Goal: Task Accomplishment & Management: Complete application form

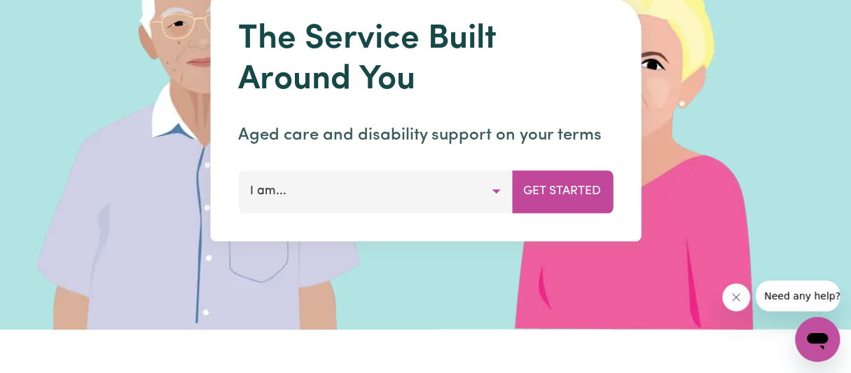
click at [497, 188] on button "I am..." at bounding box center [375, 191] width 274 height 42
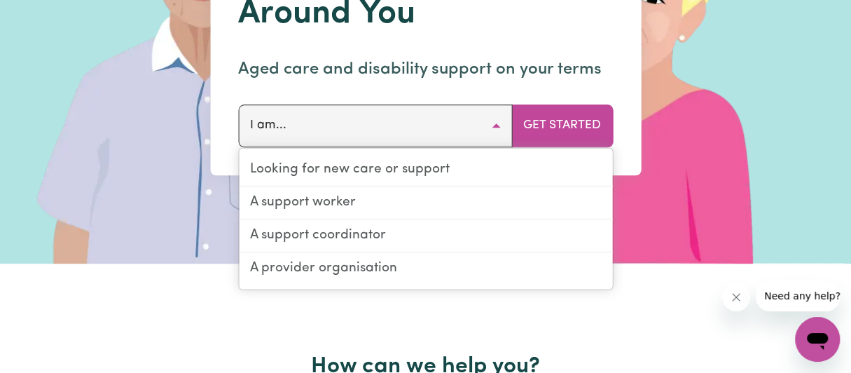
scroll to position [280, 0]
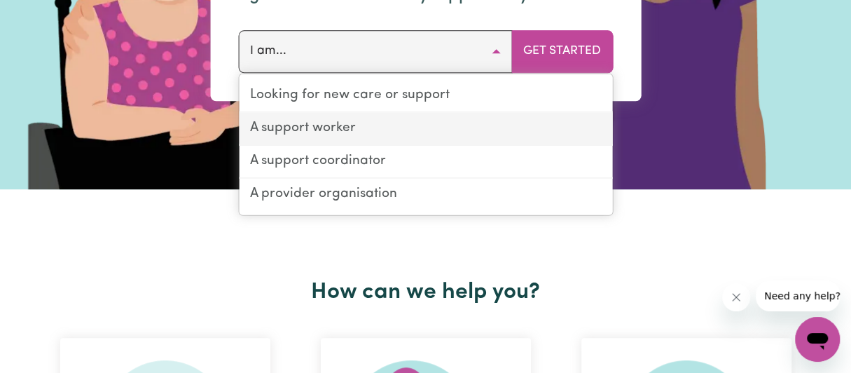
click at [344, 132] on link "A support worker" at bounding box center [425, 129] width 373 height 33
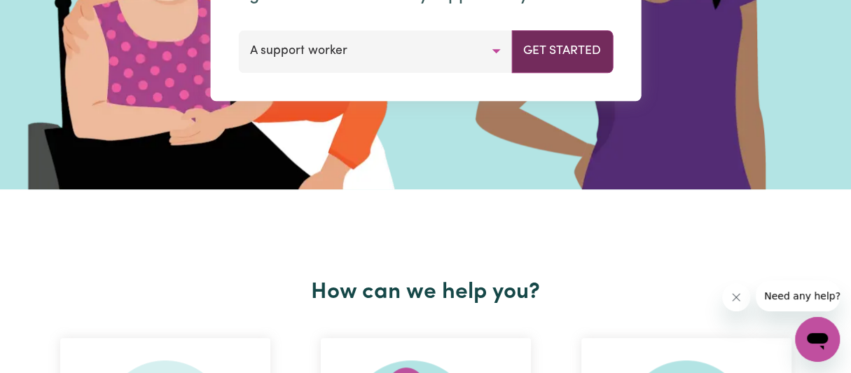
click at [538, 53] on button "Get Started" at bounding box center [562, 51] width 102 height 42
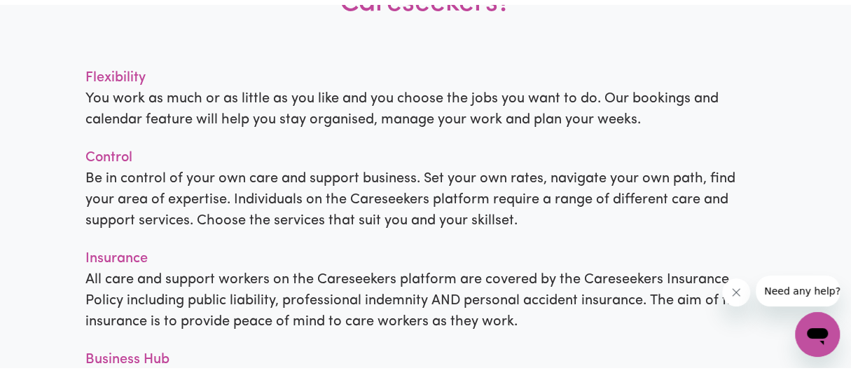
scroll to position [1260, 0]
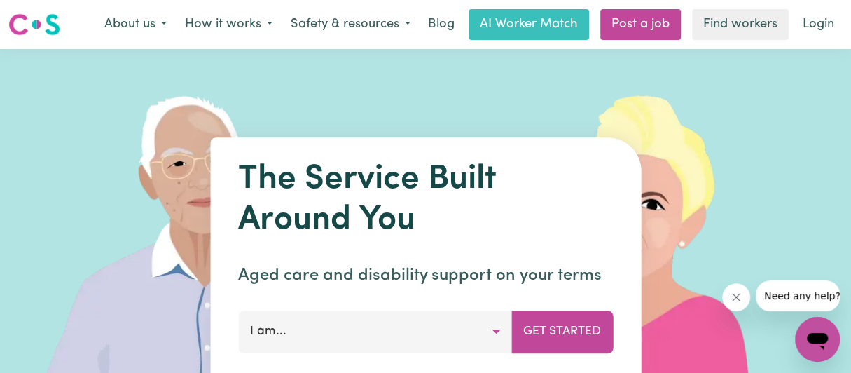
scroll to position [140, 0]
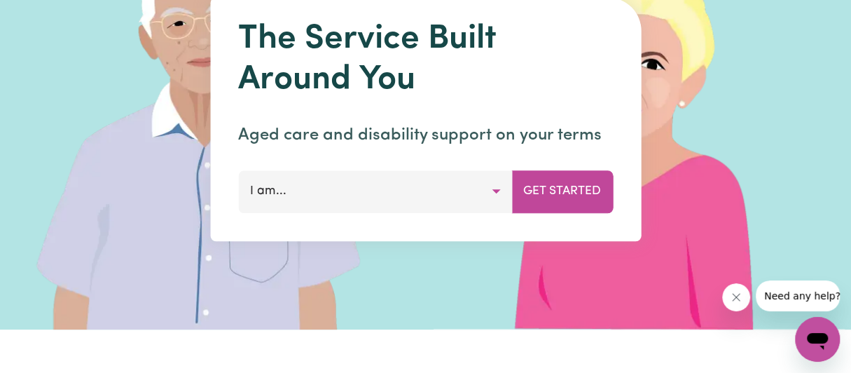
click at [498, 188] on button "I am..." at bounding box center [375, 191] width 274 height 42
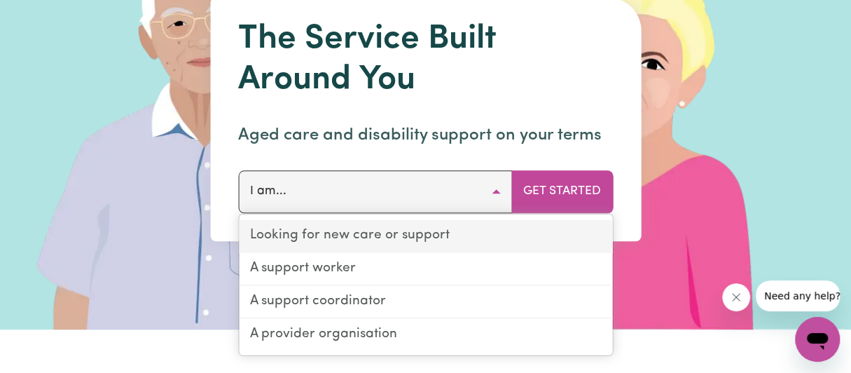
click at [406, 232] on link "Looking for new care or support" at bounding box center [425, 236] width 373 height 33
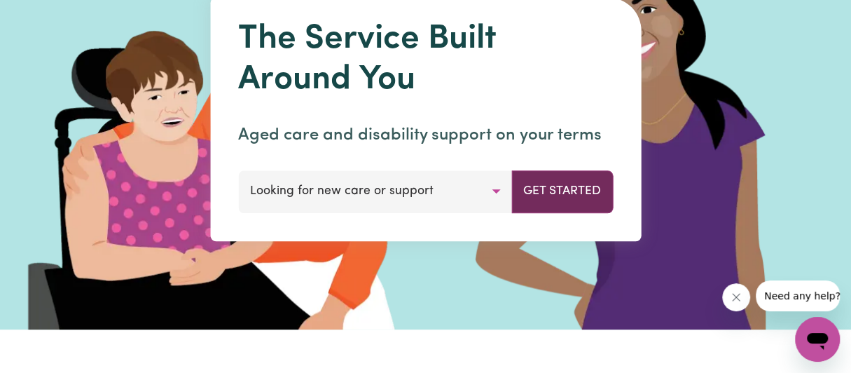
click at [553, 188] on button "Get Started" at bounding box center [562, 191] width 102 height 42
